Goal: Use online tool/utility: Utilize a website feature to perform a specific function

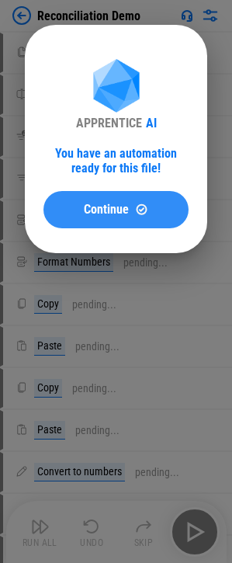
drag, startPoint x: 54, startPoint y: 212, endPoint x: 9, endPoint y: 218, distance: 45.4
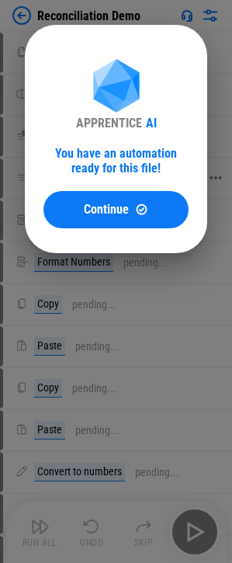
click at [54, 212] on button "Continue" at bounding box center [116, 209] width 145 height 37
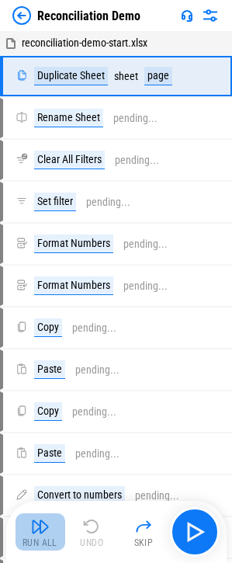
click at [44, 520] on img "button" at bounding box center [40, 526] width 19 height 19
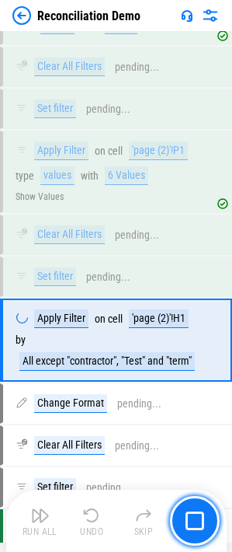
scroll to position [1320, 0]
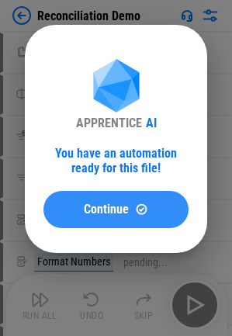
click at [109, 209] on span "Continue" at bounding box center [106, 210] width 45 height 12
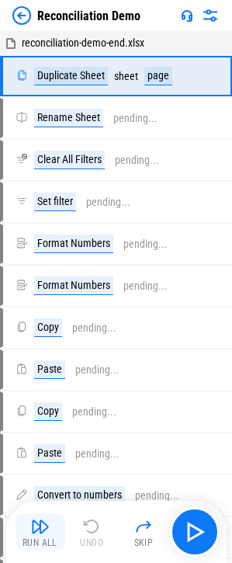
click at [54, 336] on button "Run All" at bounding box center [41, 531] width 50 height 37
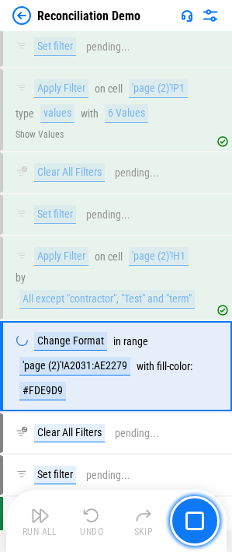
scroll to position [1373, 0]
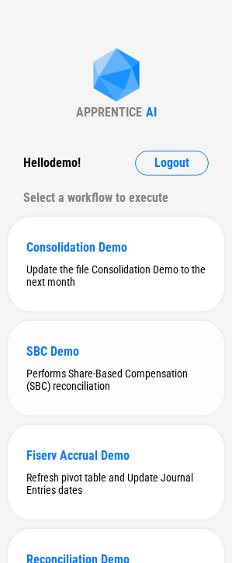
click at [95, 350] on div "SBC Demo" at bounding box center [115, 351] width 179 height 15
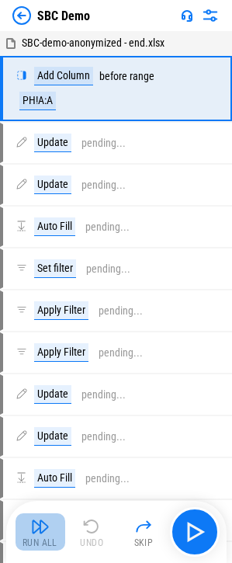
click at [45, 528] on img "button" at bounding box center [40, 526] width 19 height 19
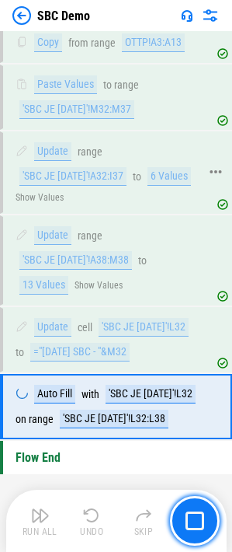
scroll to position [3225, 0]
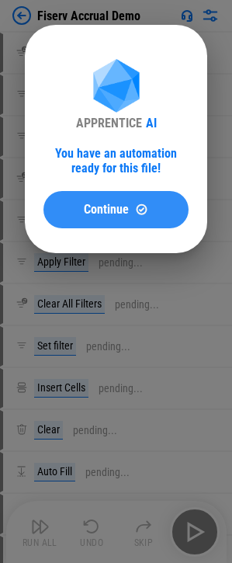
click at [71, 205] on div "Continue" at bounding box center [116, 209] width 108 height 13
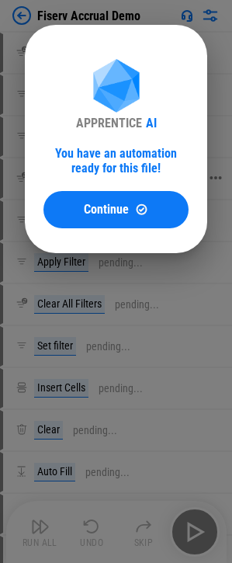
click at [111, 216] on span "Continue" at bounding box center [106, 210] width 45 height 12
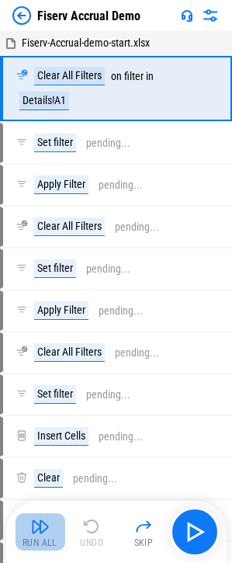
click at [33, 538] on div "Run All" at bounding box center [40, 542] width 35 height 9
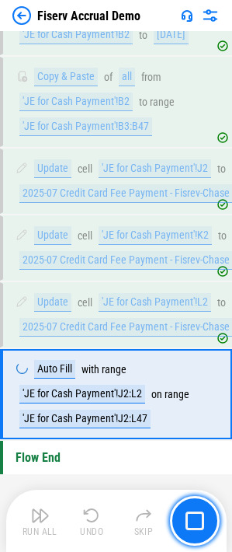
scroll to position [3295, 0]
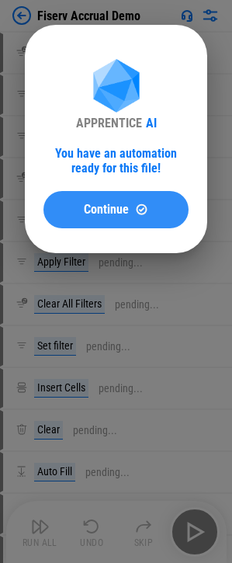
click at [138, 215] on img at bounding box center [141, 209] width 13 height 13
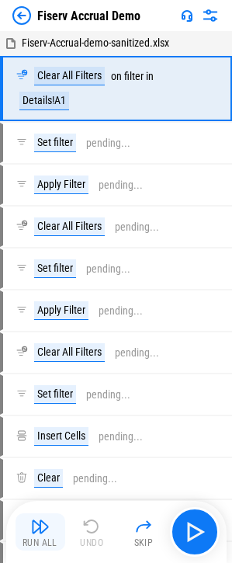
click at [49, 534] on img "button" at bounding box center [40, 526] width 19 height 19
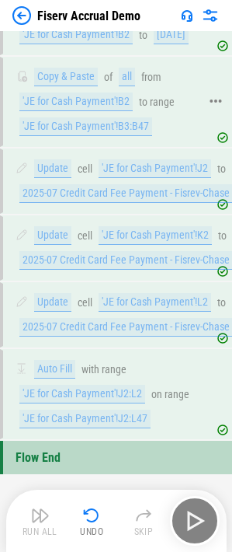
scroll to position [3163, 0]
click at [62, 111] on div "'JE for Cash Payment'!B2" at bounding box center [75, 101] width 113 height 19
click at [63, 111] on div "'JE for Cash Payment'!B2" at bounding box center [75, 101] width 113 height 19
click at [69, 136] on div "'JE for Cash Payment'!B3:B47" at bounding box center [85, 126] width 133 height 19
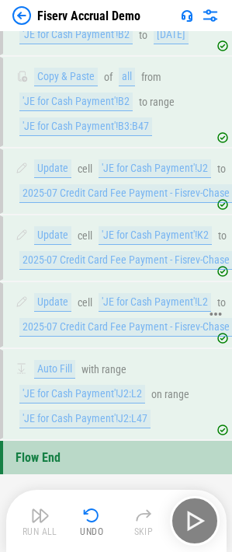
click at [109, 329] on div "2025-07 Credit Card Fee Payment - Fisrev-Chase" at bounding box center [126, 327] width 214 height 19
click at [138, 304] on div "'JE for Cash Payment'!L2" at bounding box center [155, 302] width 113 height 19
click at [64, 396] on div "'JE for Cash Payment'!J2:L2" at bounding box center [82, 394] width 126 height 19
click at [64, 416] on div "'JE for Cash Payment'!J2:L47" at bounding box center [84, 418] width 131 height 19
